Goal: Transaction & Acquisition: Obtain resource

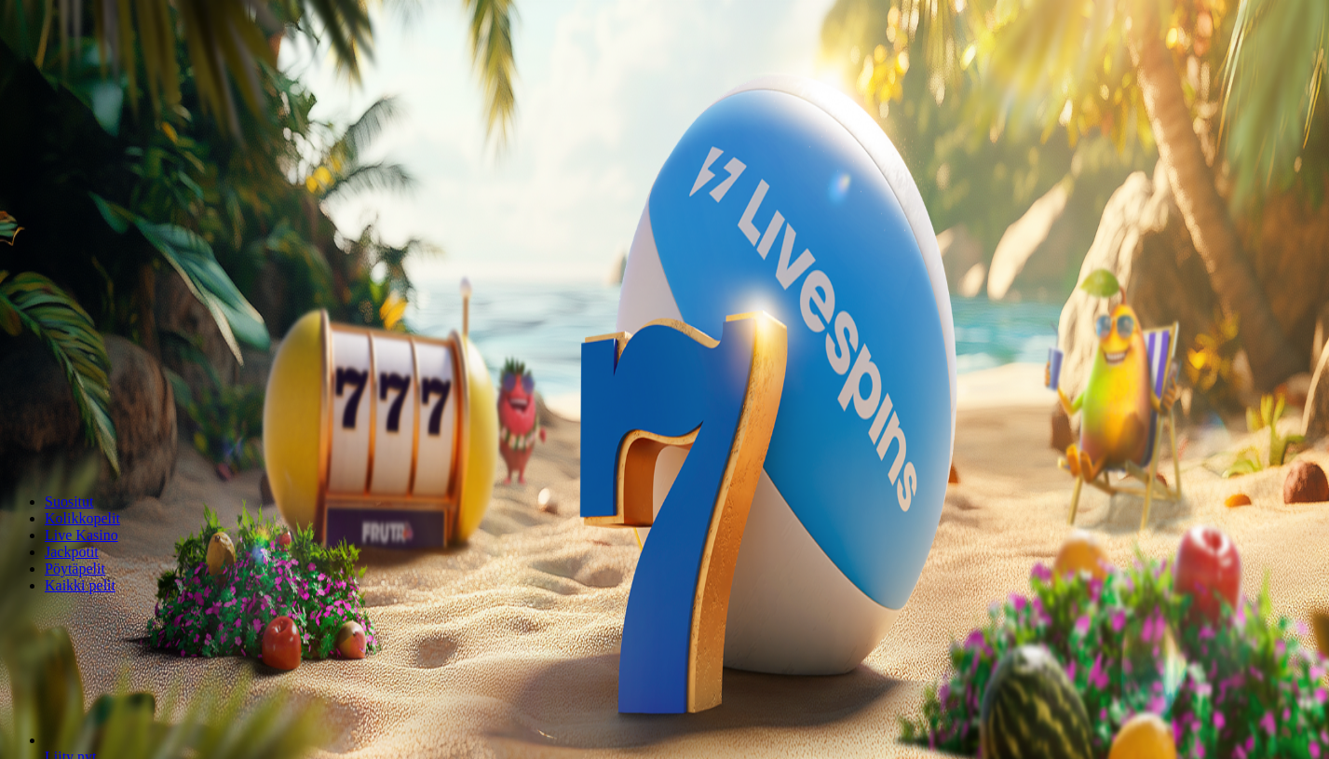
click at [100, 142] on span "Tarjoukset" at bounding box center [76, 134] width 62 height 16
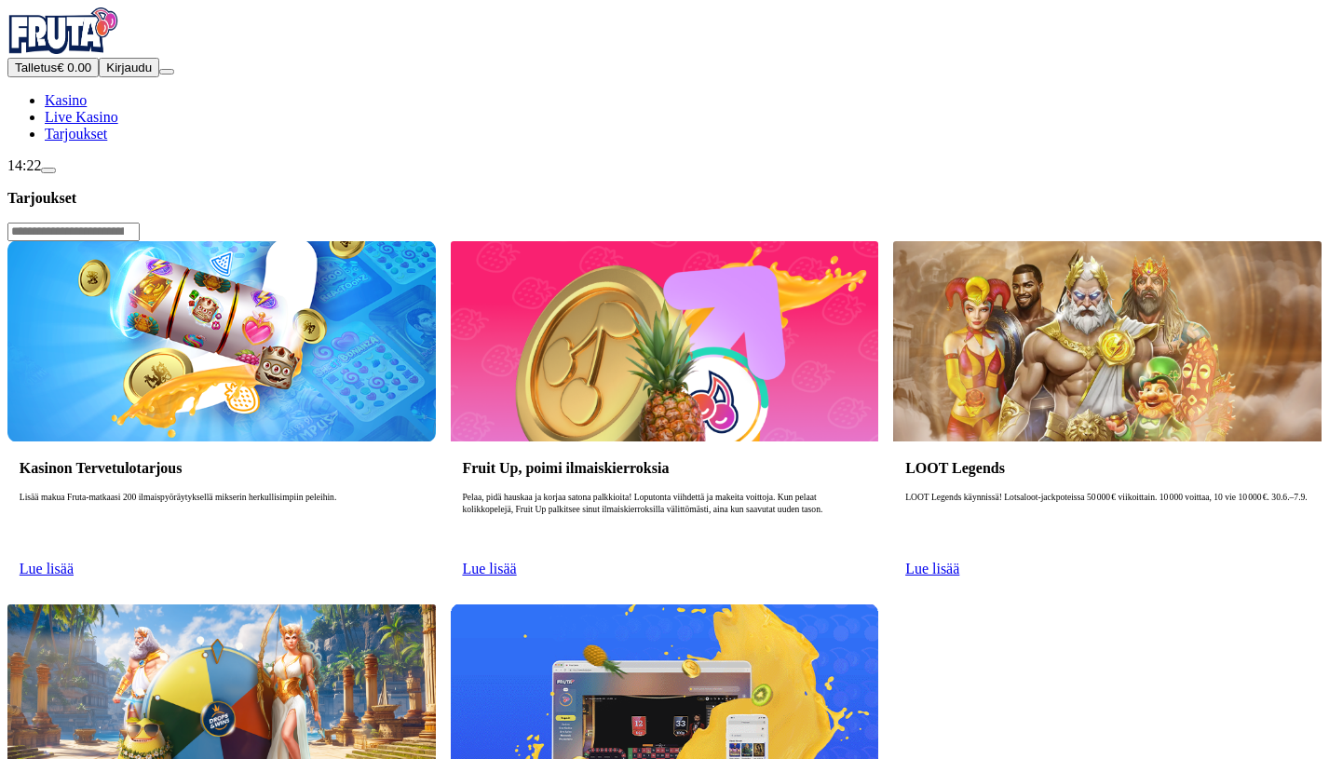
click at [424, 492] on p "Lisää makua Fruta-matkaasi 200 ilmaispyöräytyksellä mikserin herkullisimpiin pe…" at bounding box center [222, 522] width 404 height 60
click at [74, 561] on link "Lue lisää" at bounding box center [47, 569] width 54 height 16
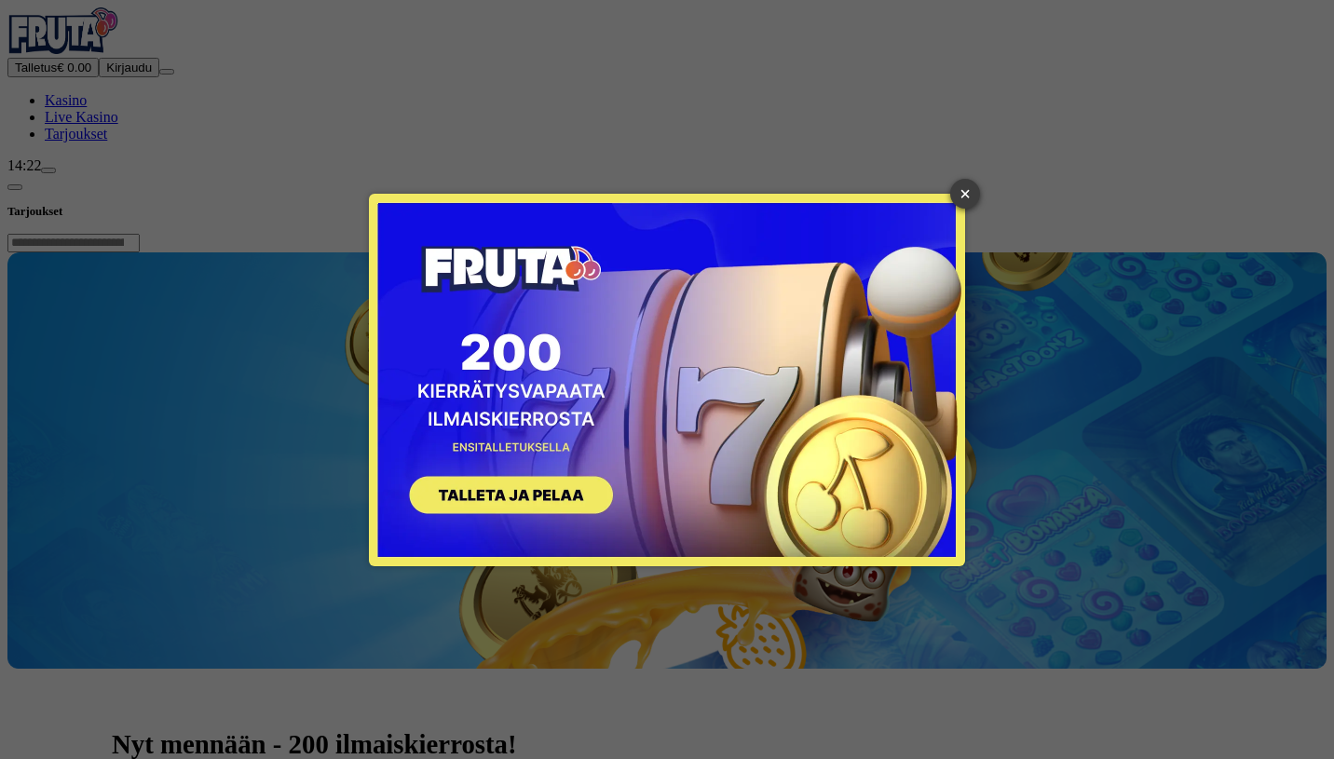
click at [965, 184] on link "×" at bounding box center [965, 194] width 30 height 30
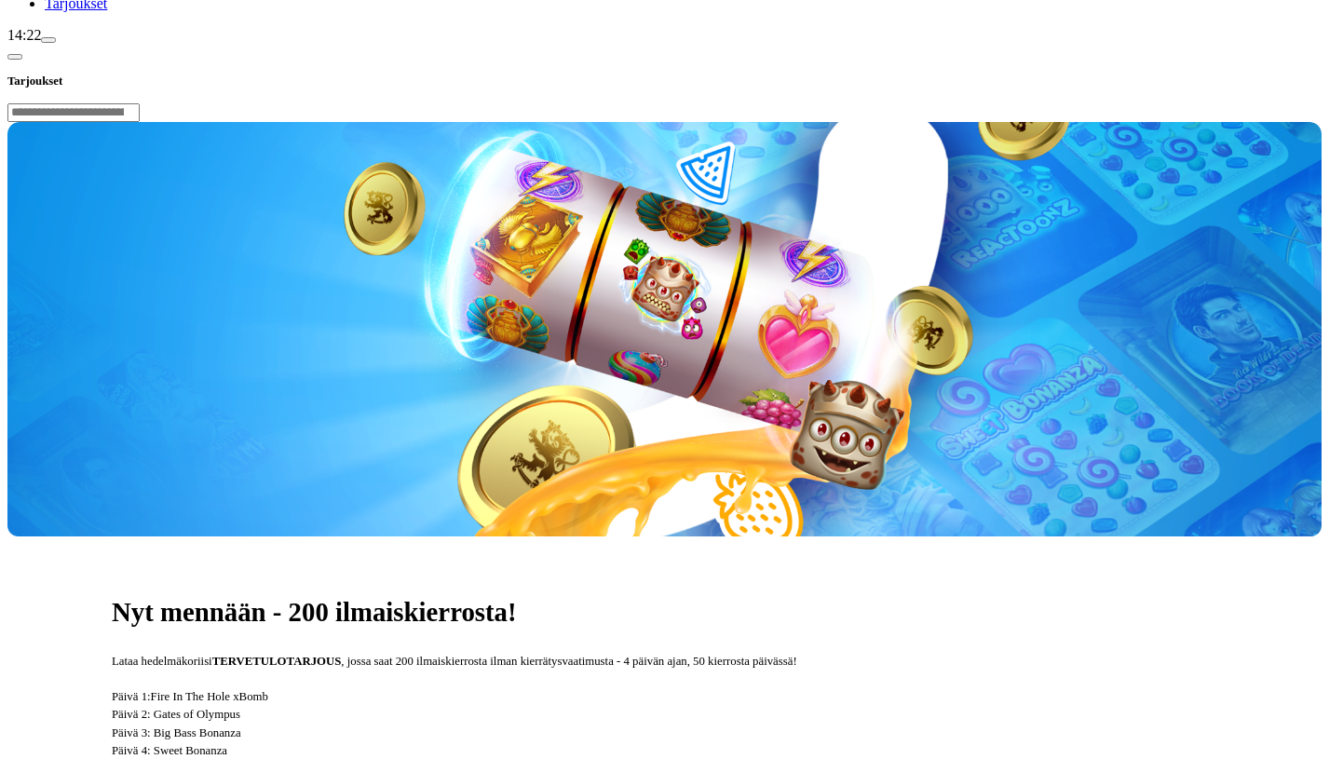
scroll to position [175, 0]
